Goal: Information Seeking & Learning: Understand process/instructions

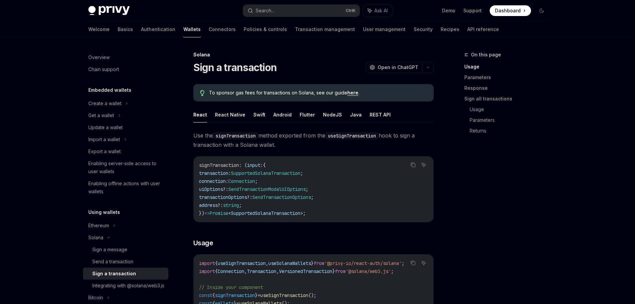
scroll to position [56, 0]
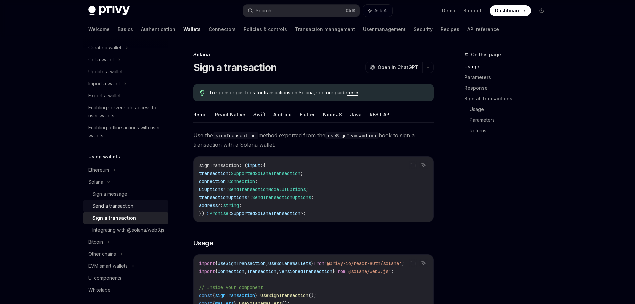
click at [126, 204] on div "Send a transaction" at bounding box center [112, 206] width 41 height 8
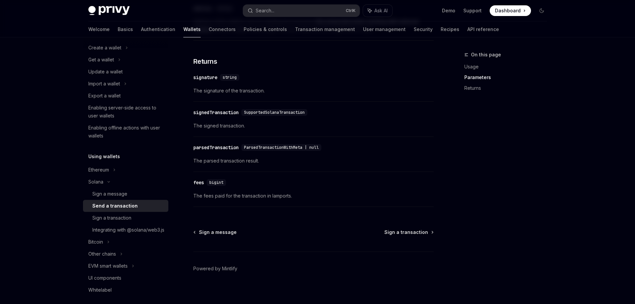
scroll to position [823, 0]
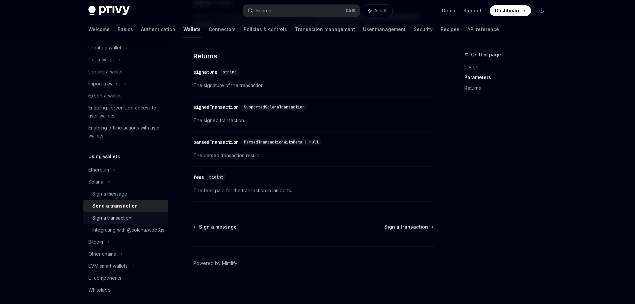
click at [122, 218] on div "Sign a transaction" at bounding box center [111, 218] width 39 height 8
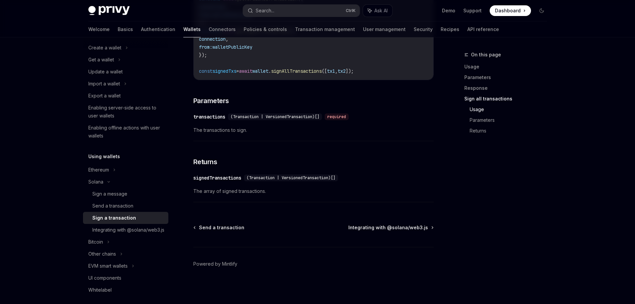
scroll to position [1021, 0]
click at [121, 209] on div "Send a transaction" at bounding box center [112, 206] width 41 height 8
type textarea "*"
